Goal: Task Accomplishment & Management: Complete application form

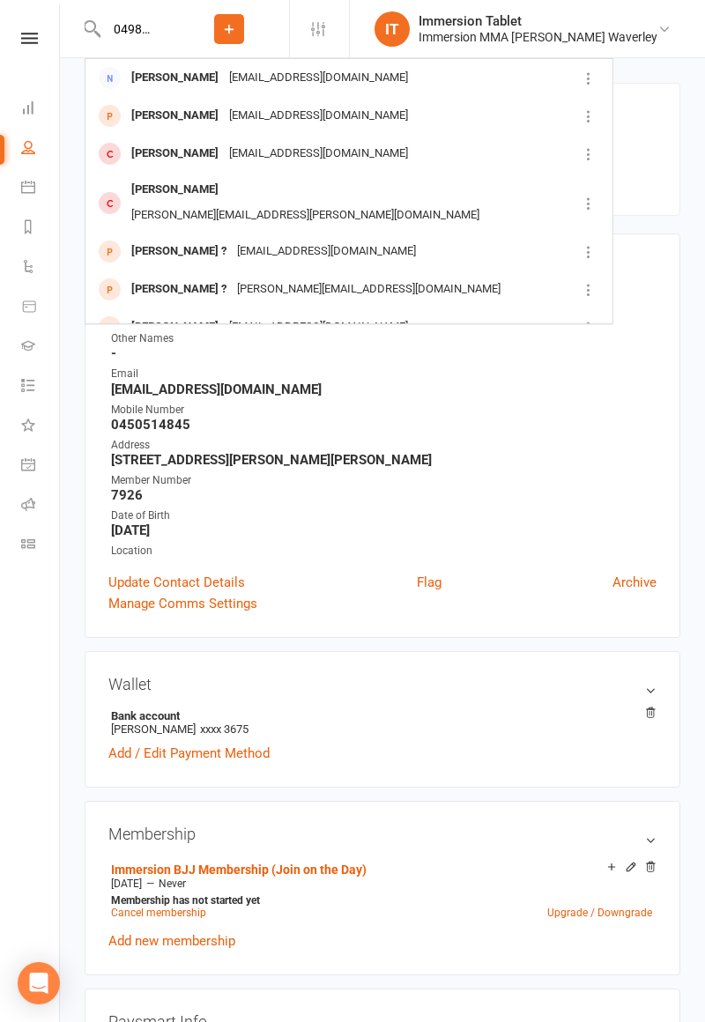
type input "0498124049"
click at [285, 78] on div "[EMAIL_ADDRESS][DOMAIN_NAME]" at bounding box center [318, 78] width 189 height 26
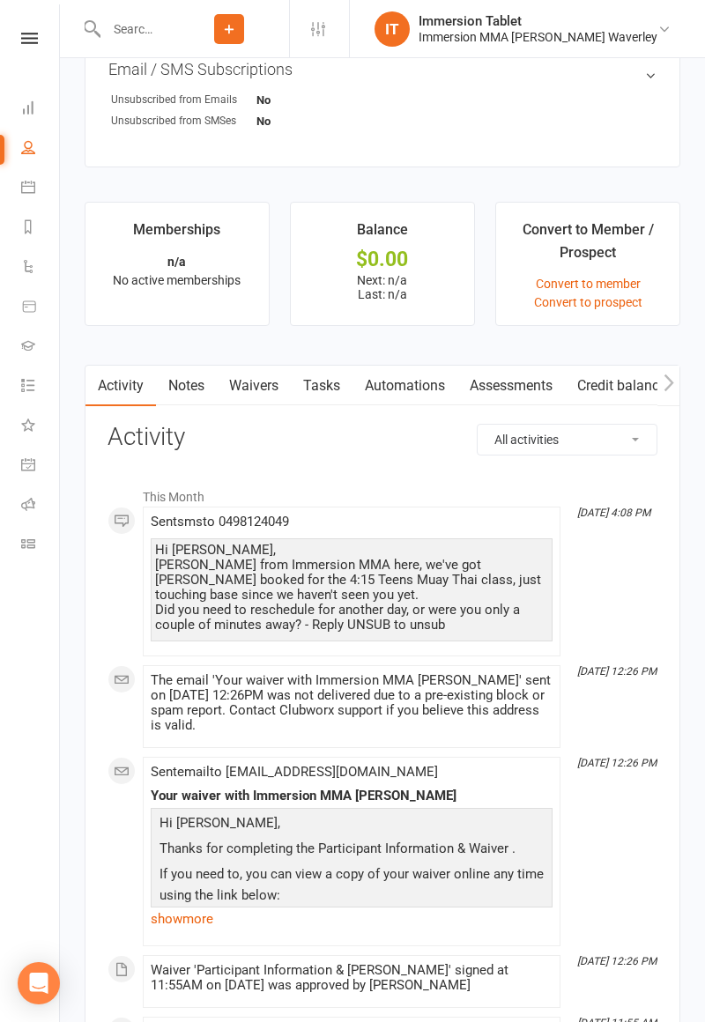
click at [327, 383] on link "Tasks" at bounding box center [322, 386] width 62 height 41
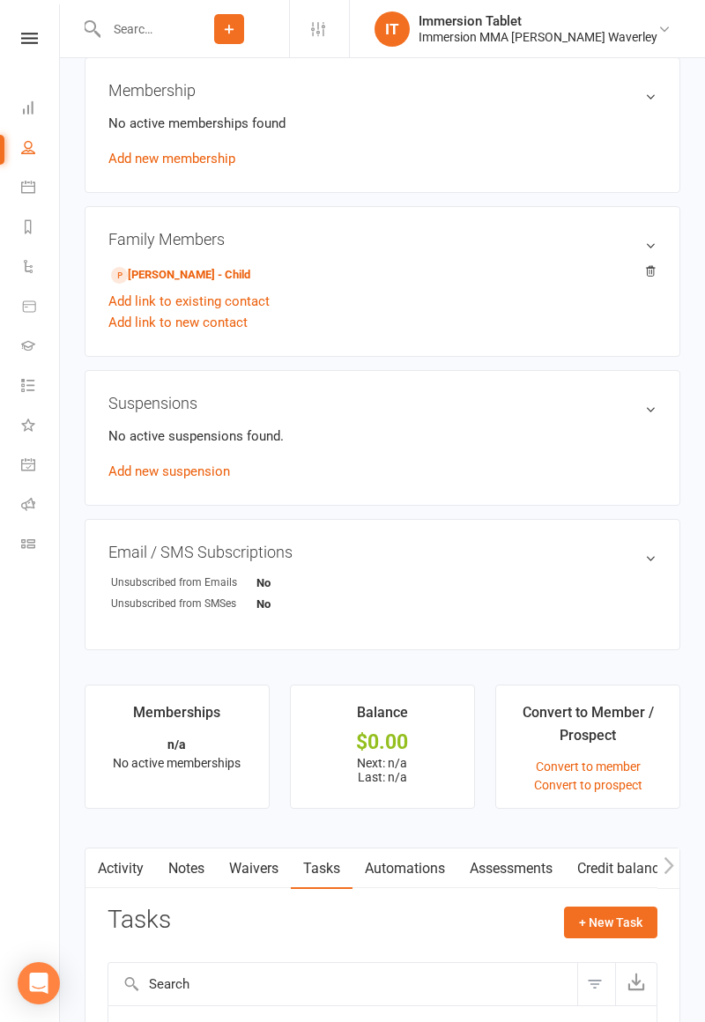
scroll to position [860, 0]
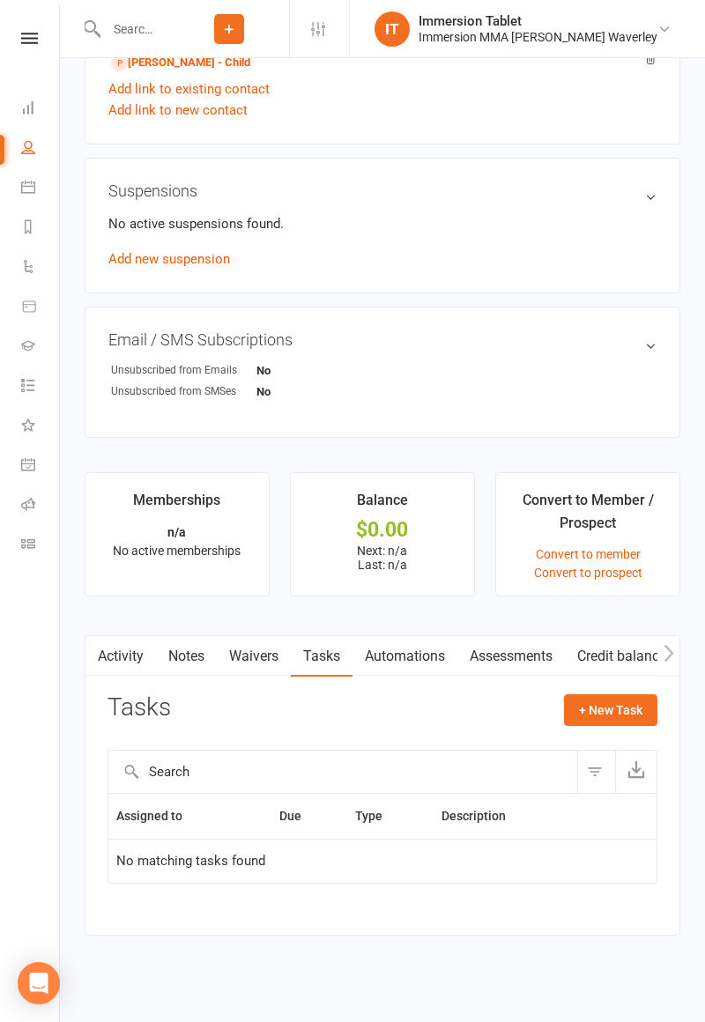
click at [269, 655] on link "Waivers" at bounding box center [254, 656] width 74 height 41
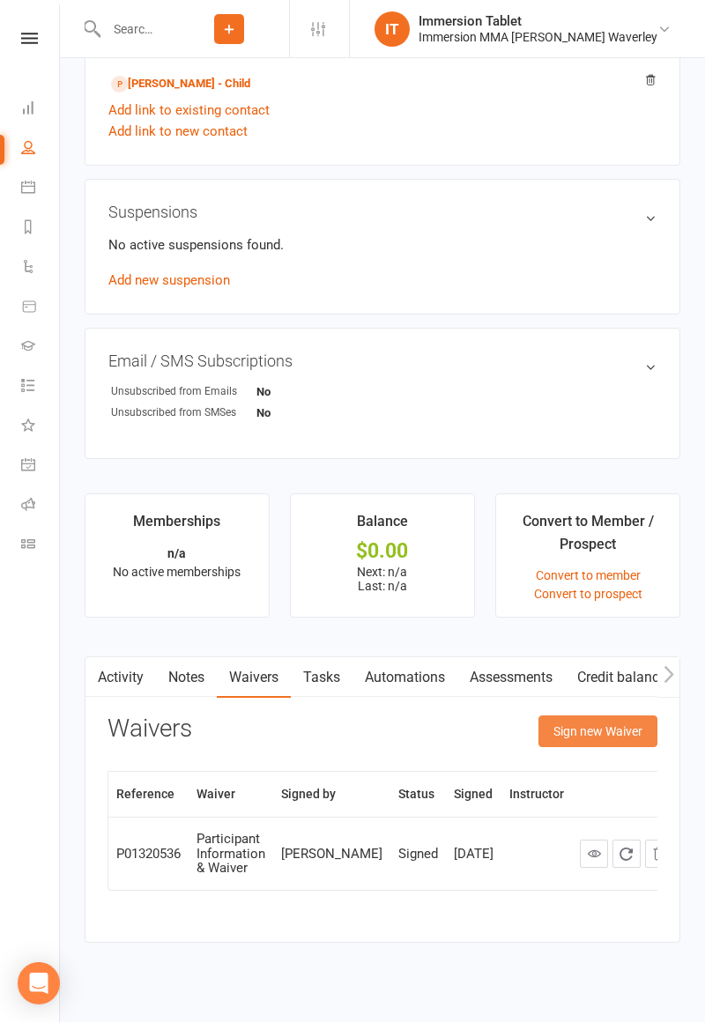
click at [614, 722] on button "Sign new Waiver" at bounding box center [597, 731] width 119 height 32
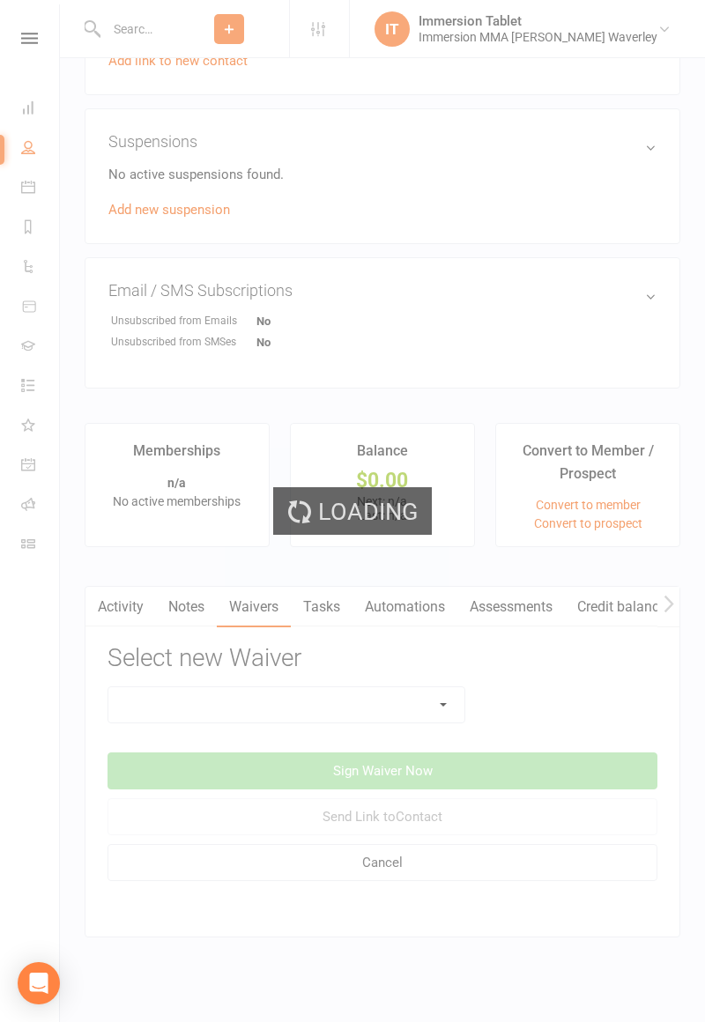
scroll to position [910, 0]
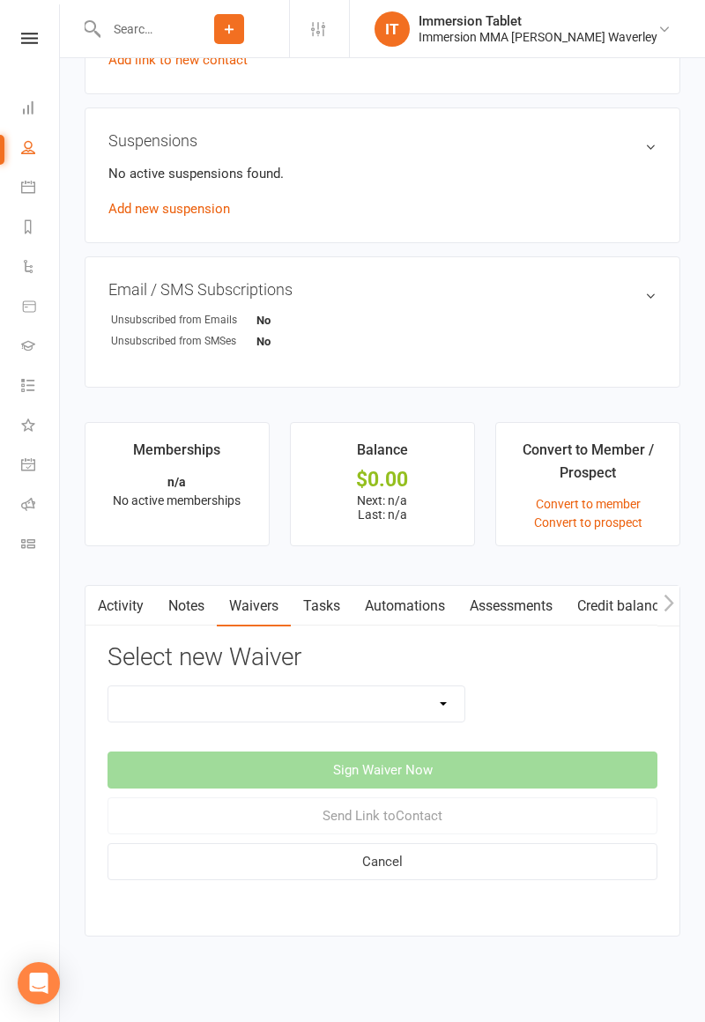
click at [359, 698] on select "Cancellation Form Immersion 10 Class Pass Form Immersion 10 Class Pass Form (Pa…" at bounding box center [286, 703] width 356 height 35
select select "10832"
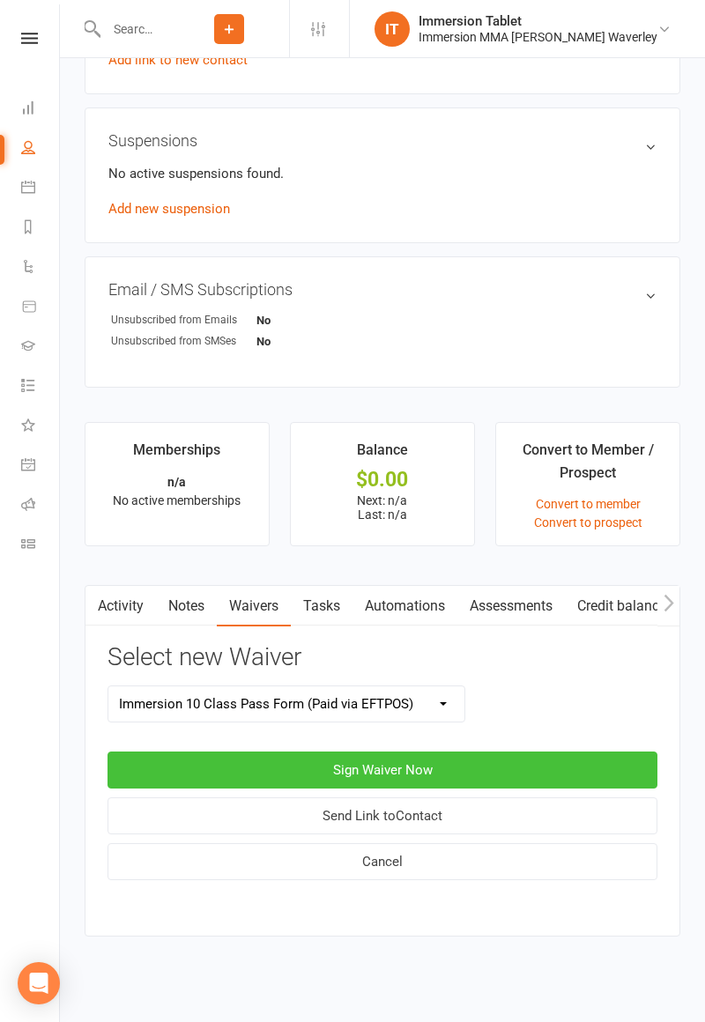
click at [451, 768] on button "Sign Waiver Now" at bounding box center [382, 769] width 550 height 37
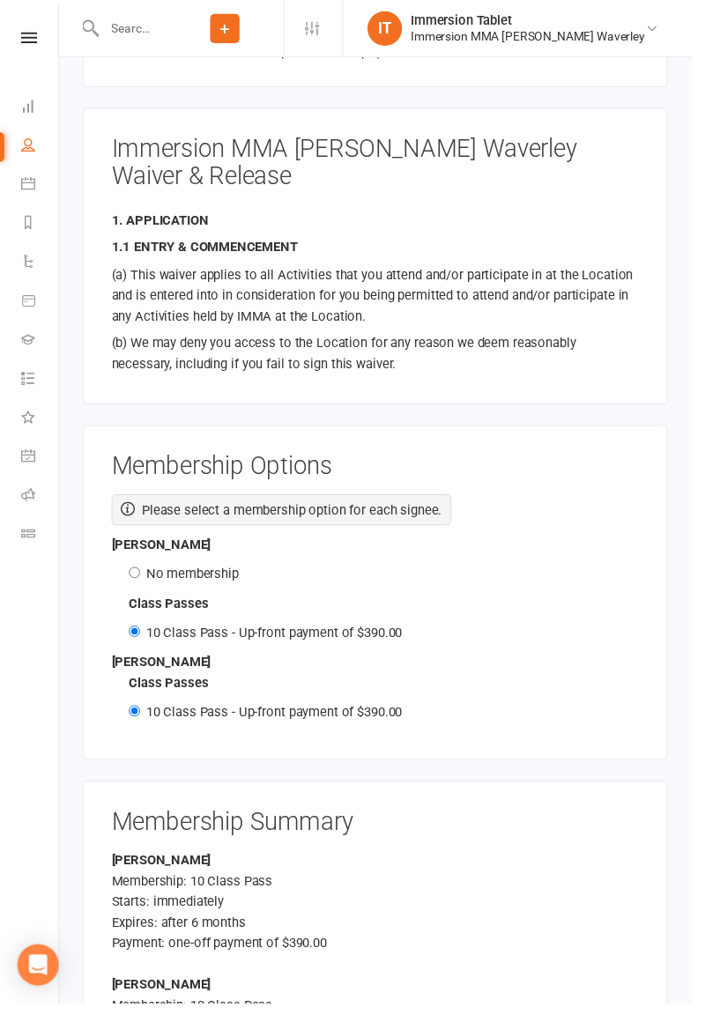
scroll to position [2414, 0]
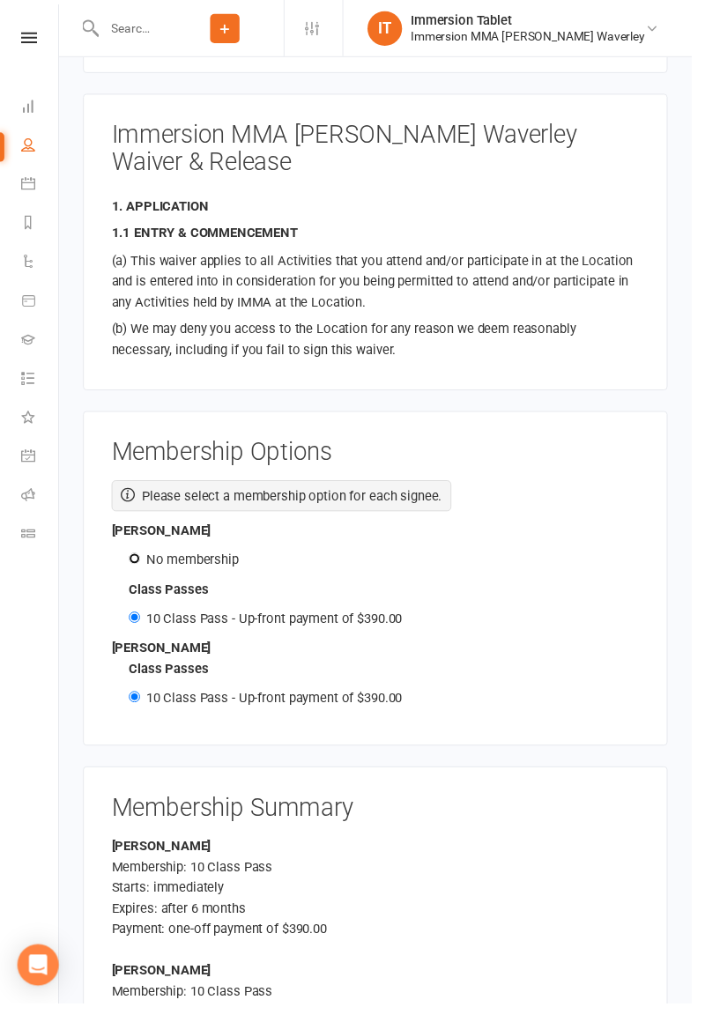
click at [135, 563] on input "No membership" at bounding box center [136, 568] width 11 height 11
radio input "true"
radio input "false"
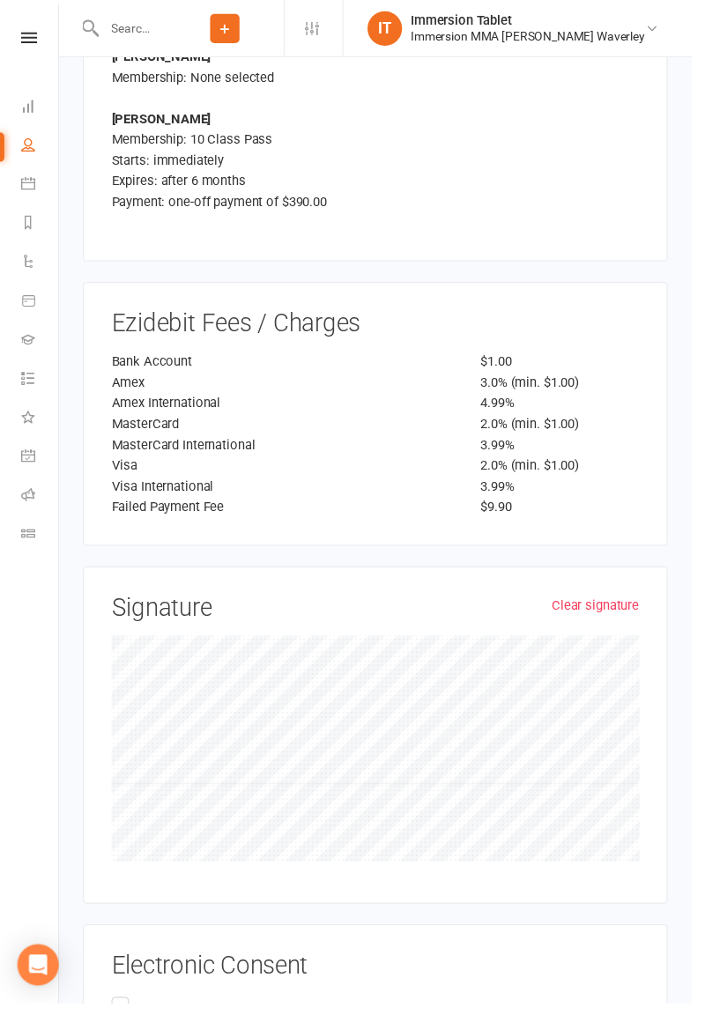
scroll to position [3256, 0]
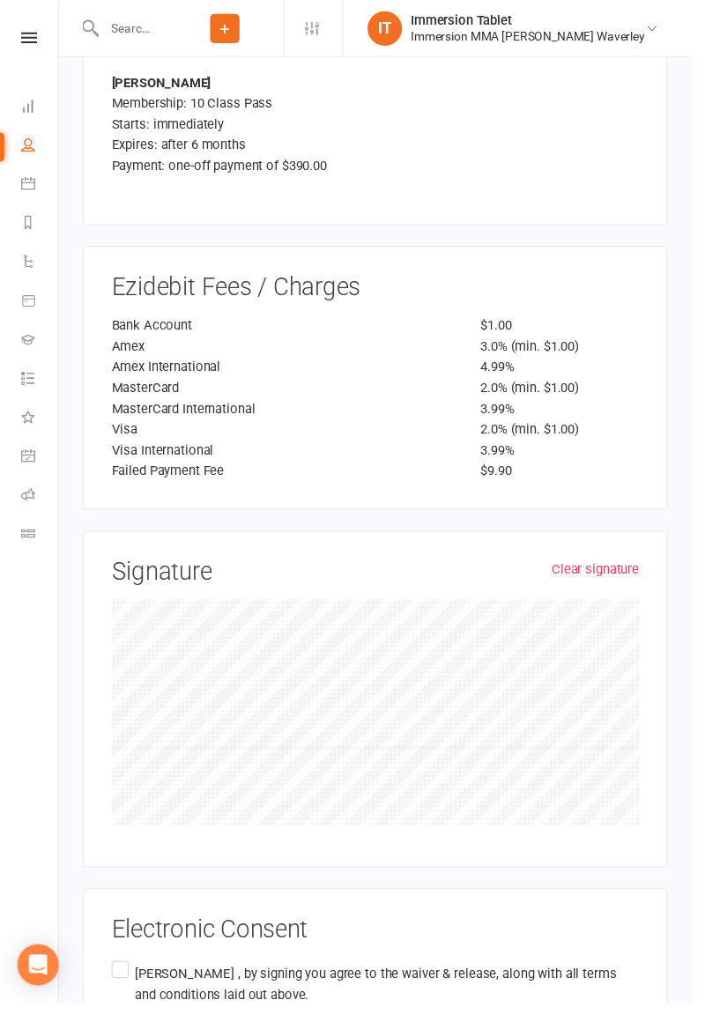
click at [312, 981] on p "[PERSON_NAME] , by signing you agree to the waiver & release, along with all te…" at bounding box center [394, 1002] width 514 height 42
click at [125, 975] on input "[PERSON_NAME] , by signing you agree to the waiver & release, along with all te…" at bounding box center [119, 975] width 11 height 0
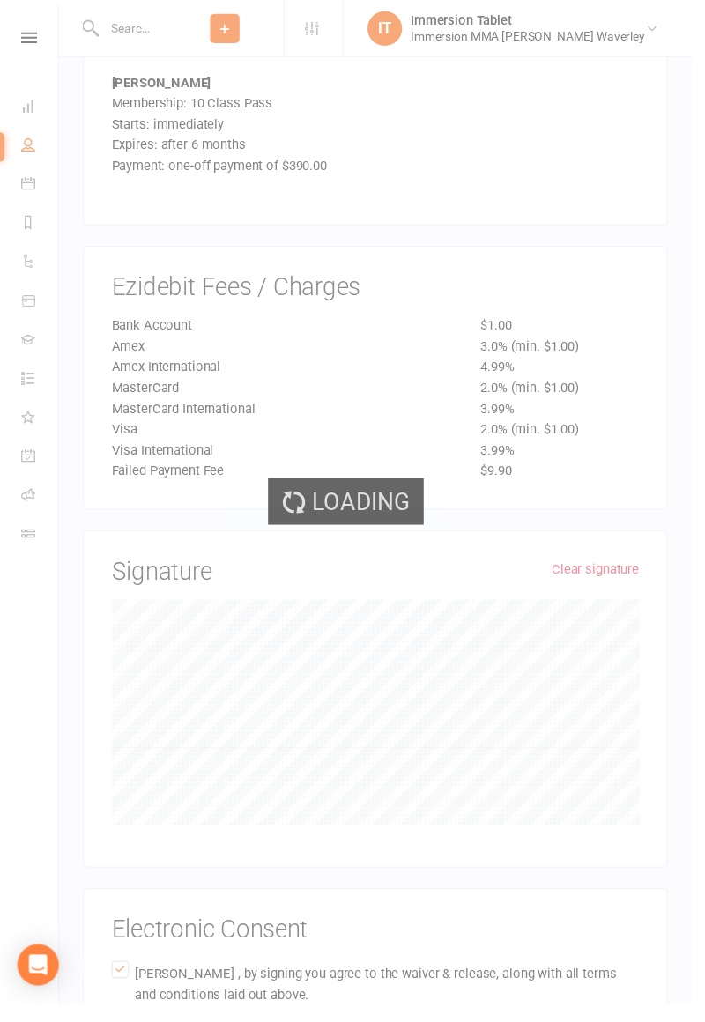
scroll to position [2739, 0]
